Goal: Book appointment/travel/reservation

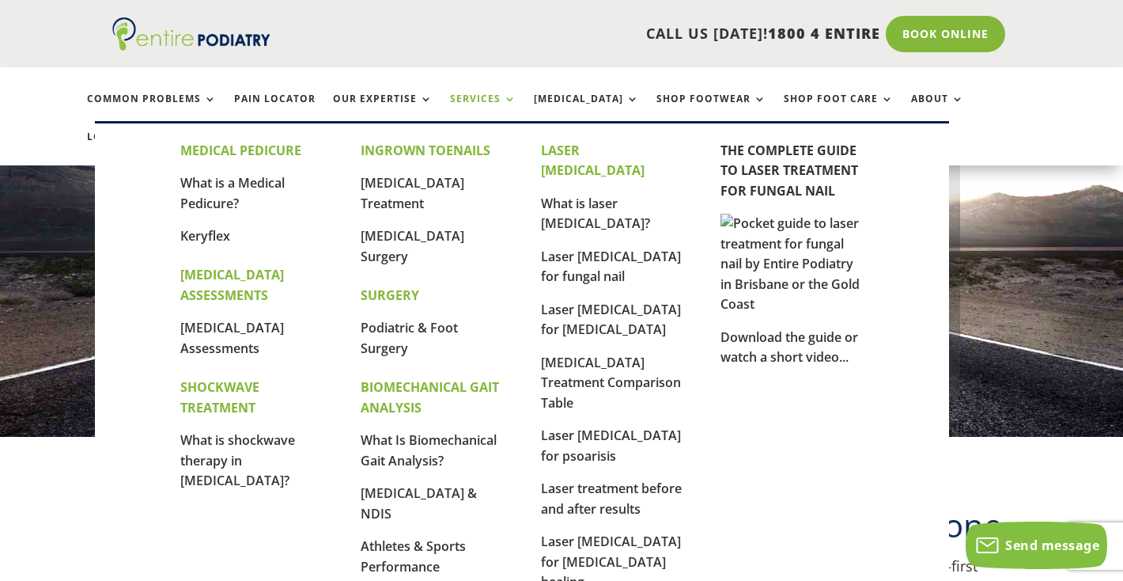
click at [486, 100] on link "Services" at bounding box center [483, 110] width 66 height 34
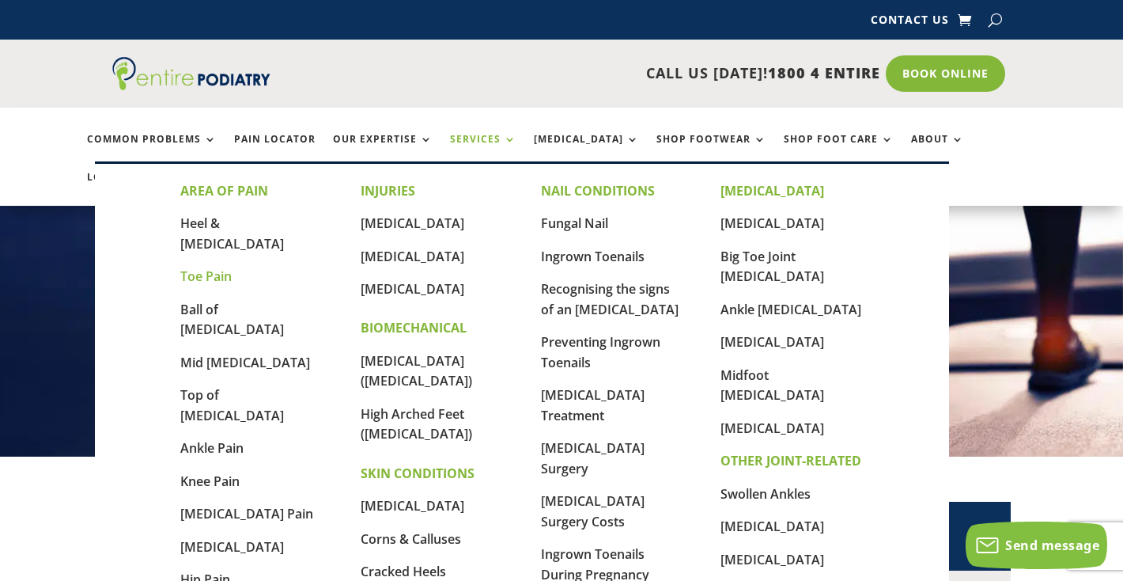
click at [209, 267] on link "Toe Pain" at bounding box center [205, 275] width 51 height 17
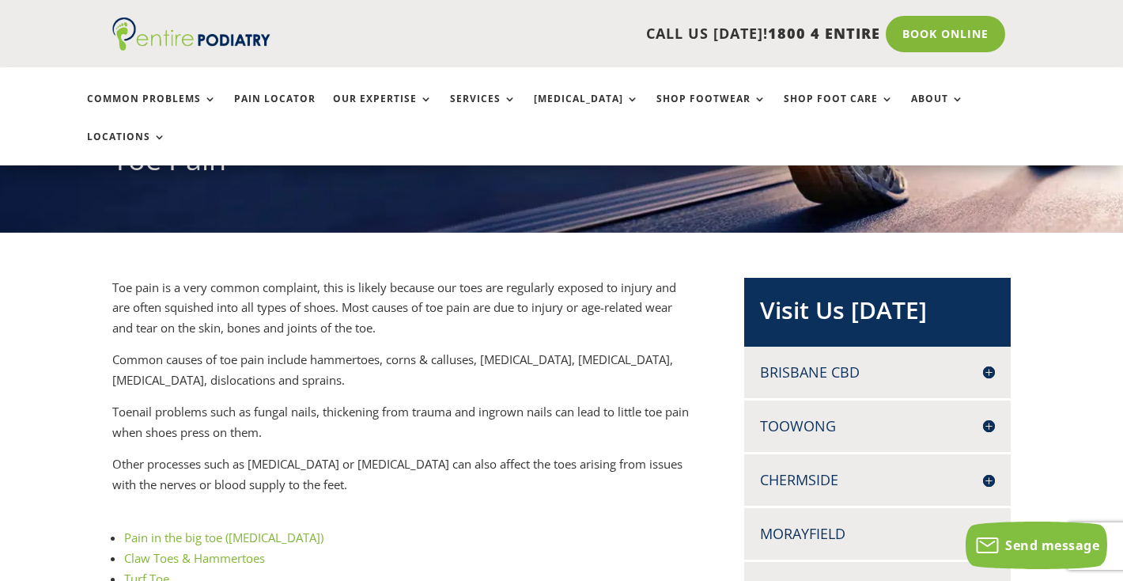
scroll to position [195, 0]
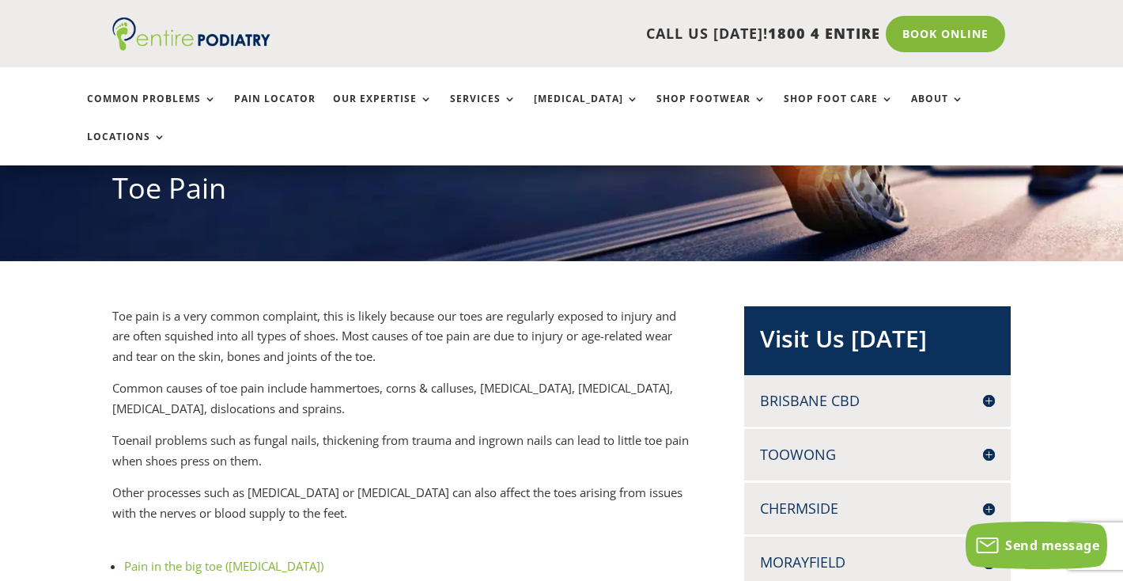
click at [822, 391] on h4 "Brisbane CBD" at bounding box center [877, 401] width 235 height 20
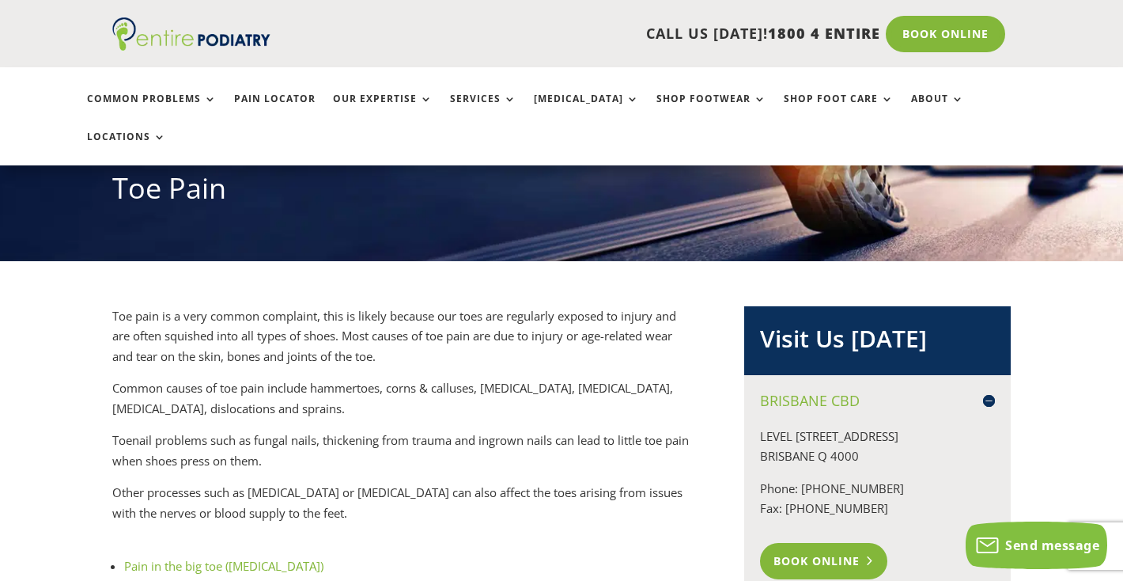
click at [819, 543] on link "Book Online" at bounding box center [823, 561] width 127 height 36
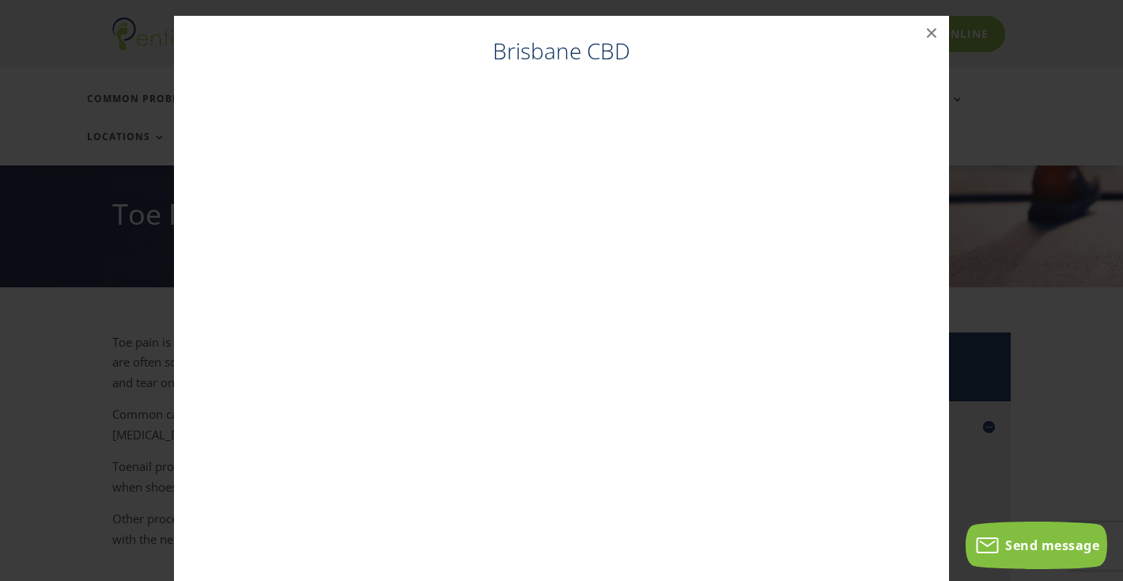
scroll to position [151, 0]
